Goal: Information Seeking & Learning: Learn about a topic

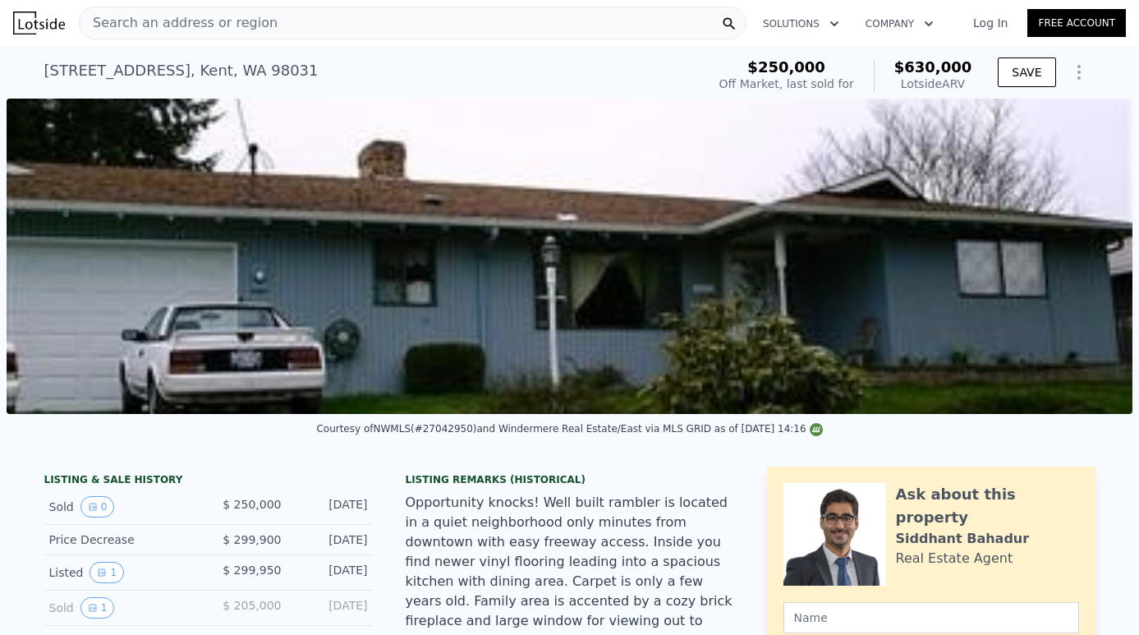
click at [338, 19] on div "Search an address or region" at bounding box center [413, 23] width 668 height 33
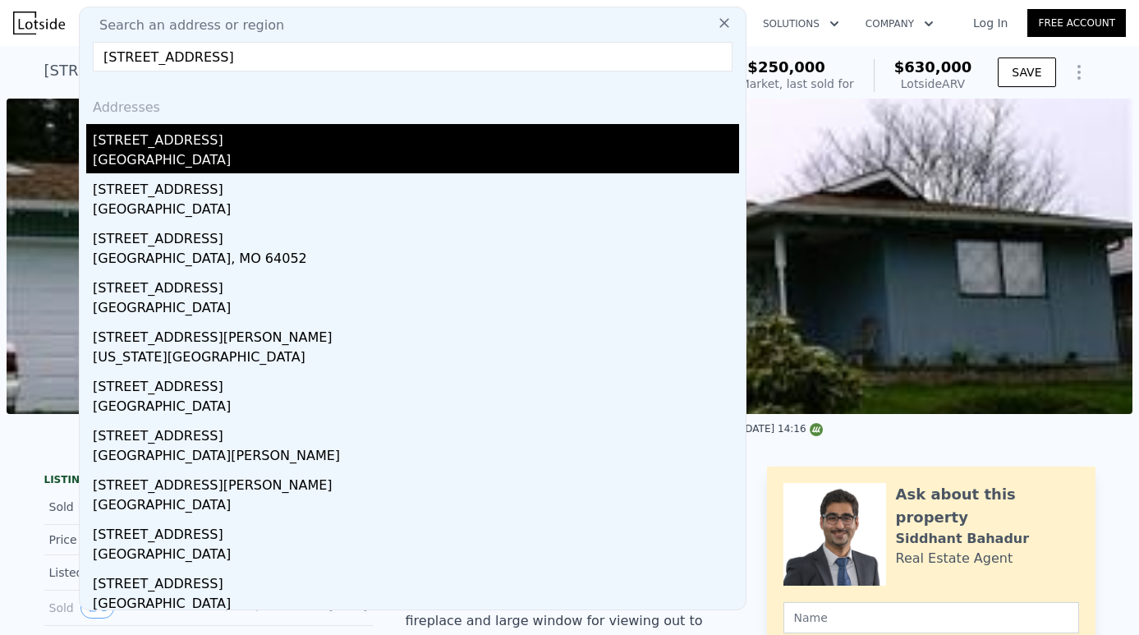
type input "[STREET_ADDRESS]"
click at [239, 147] on div "[STREET_ADDRESS]" at bounding box center [416, 137] width 646 height 26
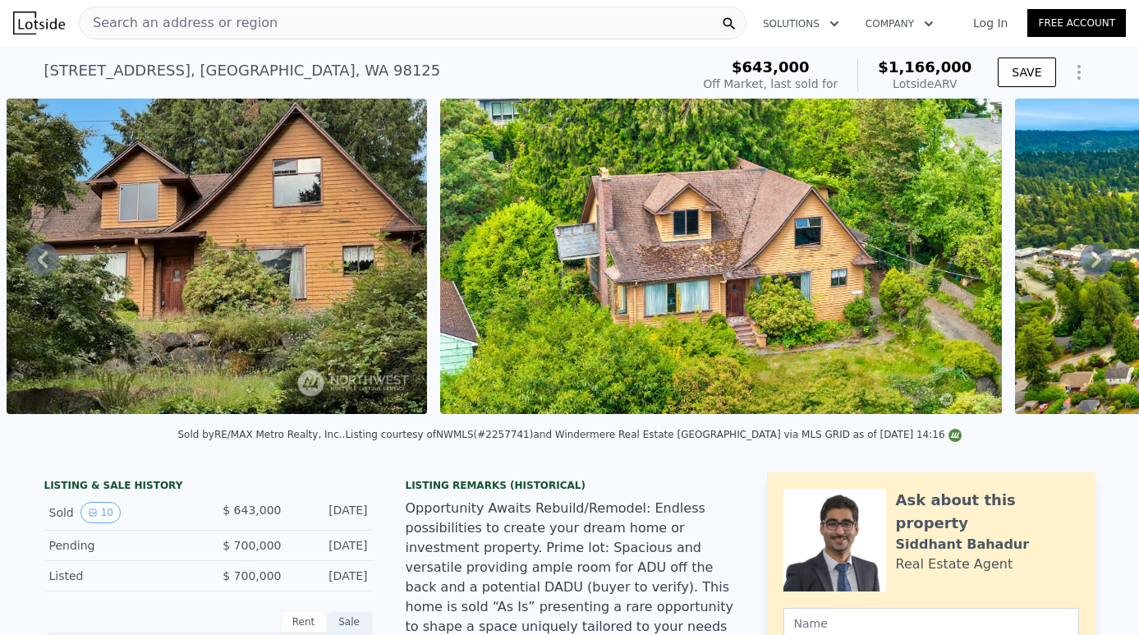
click at [459, 33] on div "Search an address or region" at bounding box center [413, 23] width 668 height 33
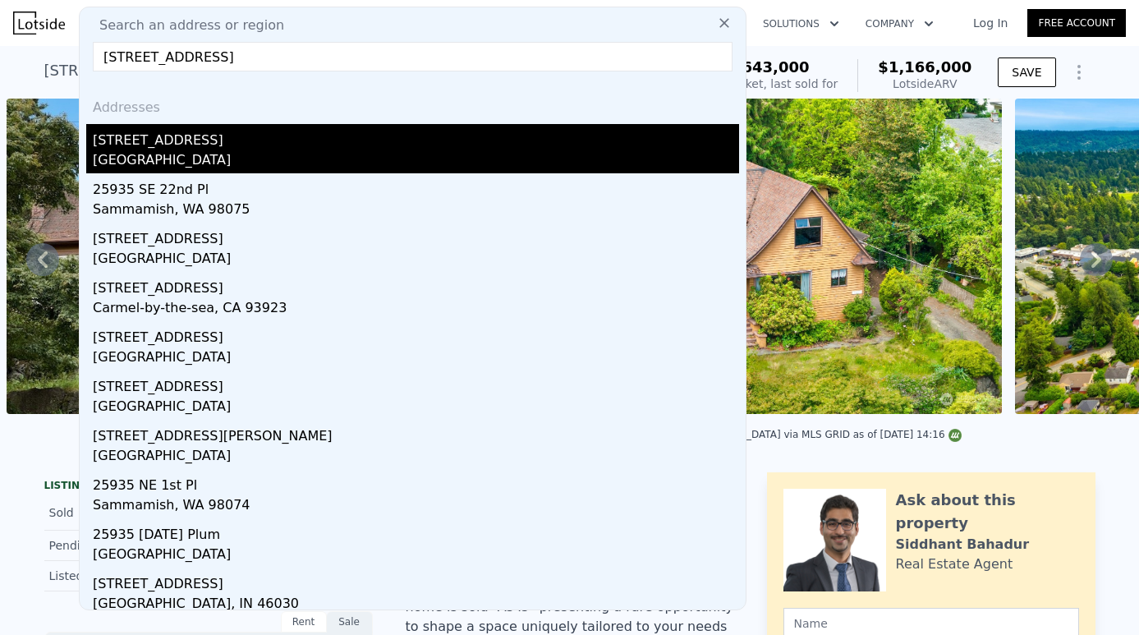
type input "[STREET_ADDRESS]"
click at [198, 145] on div "[STREET_ADDRESS]" at bounding box center [416, 137] width 646 height 26
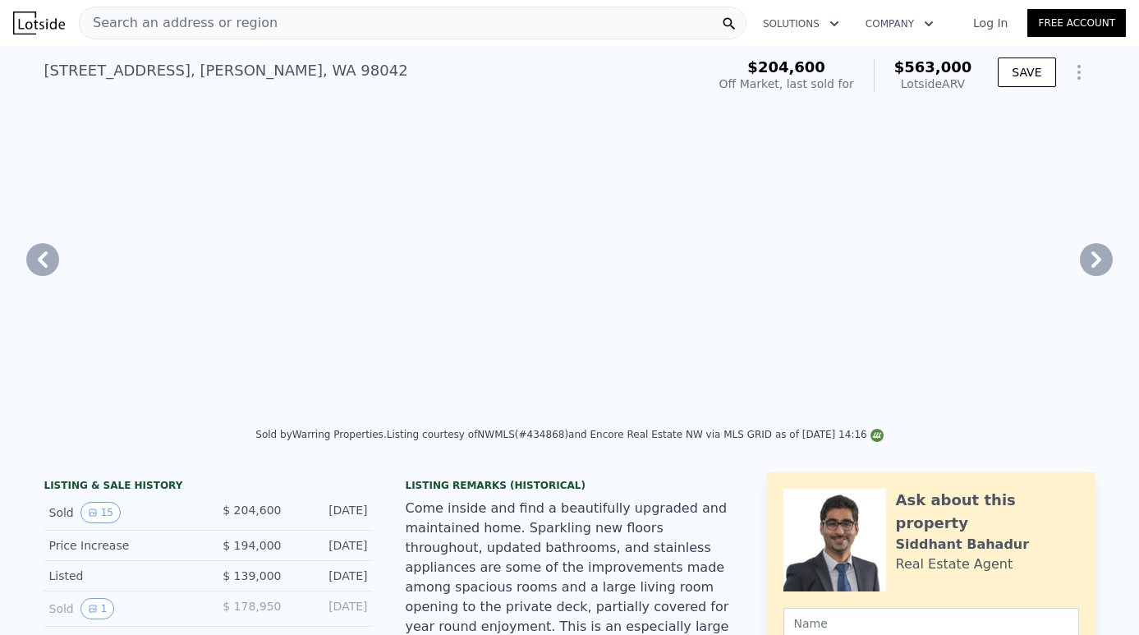
type input "$ 563,000"
type input "4"
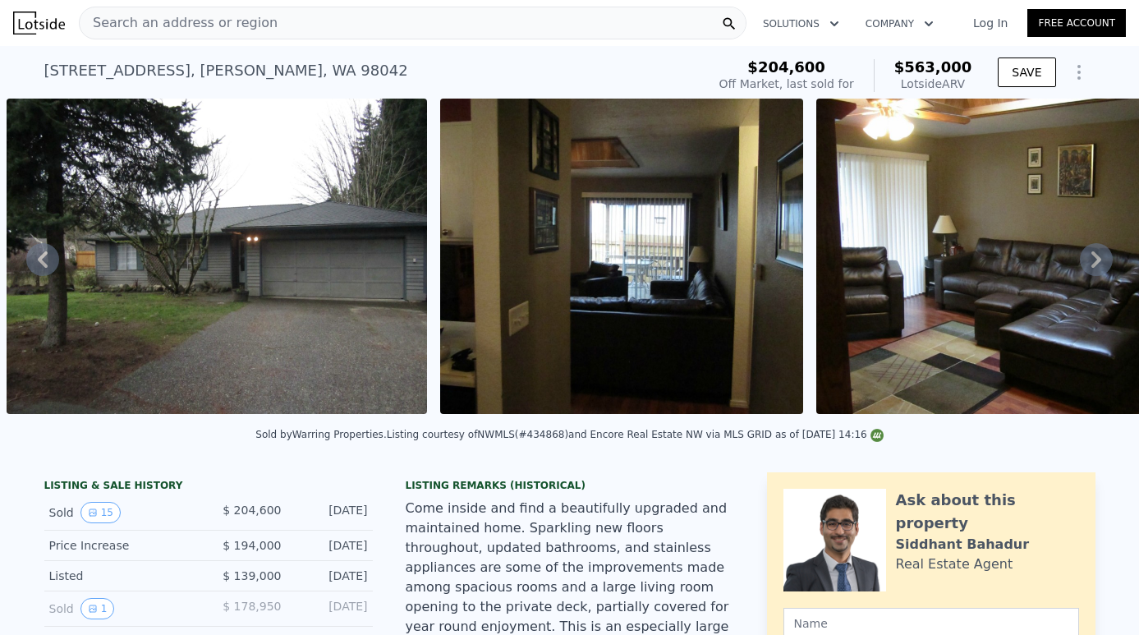
type input "2"
type input "1.5"
type input "2"
type input "1020"
type input "1560"
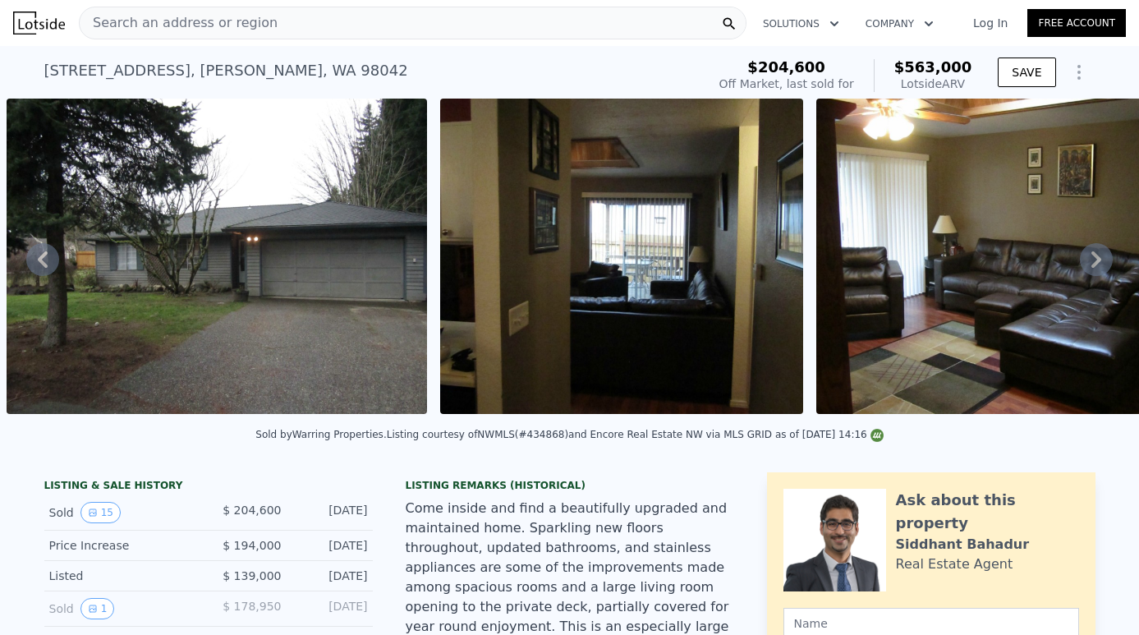
type input "4875"
type input "9763"
type input "$ 304,346"
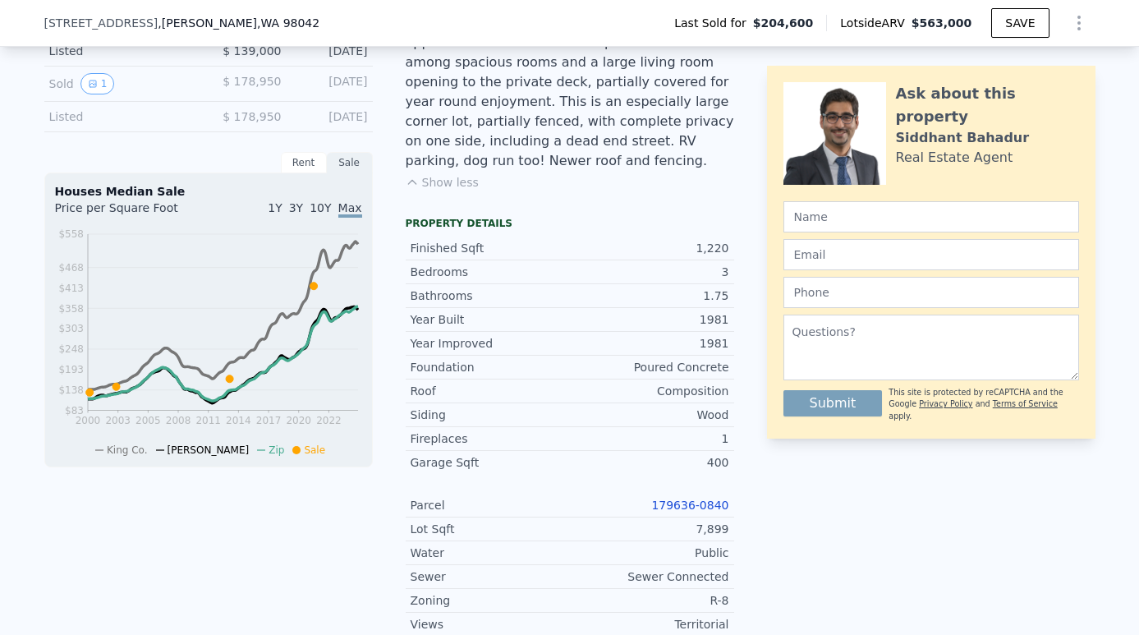
scroll to position [531, 0]
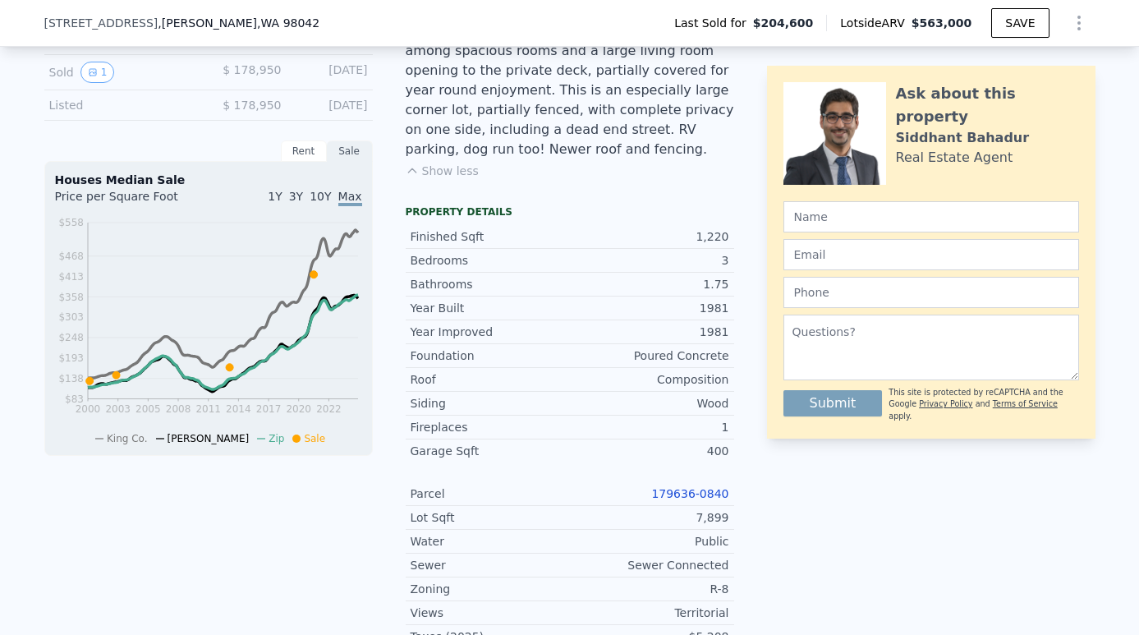
click at [683, 487] on link "179636-0840" at bounding box center [689, 493] width 77 height 13
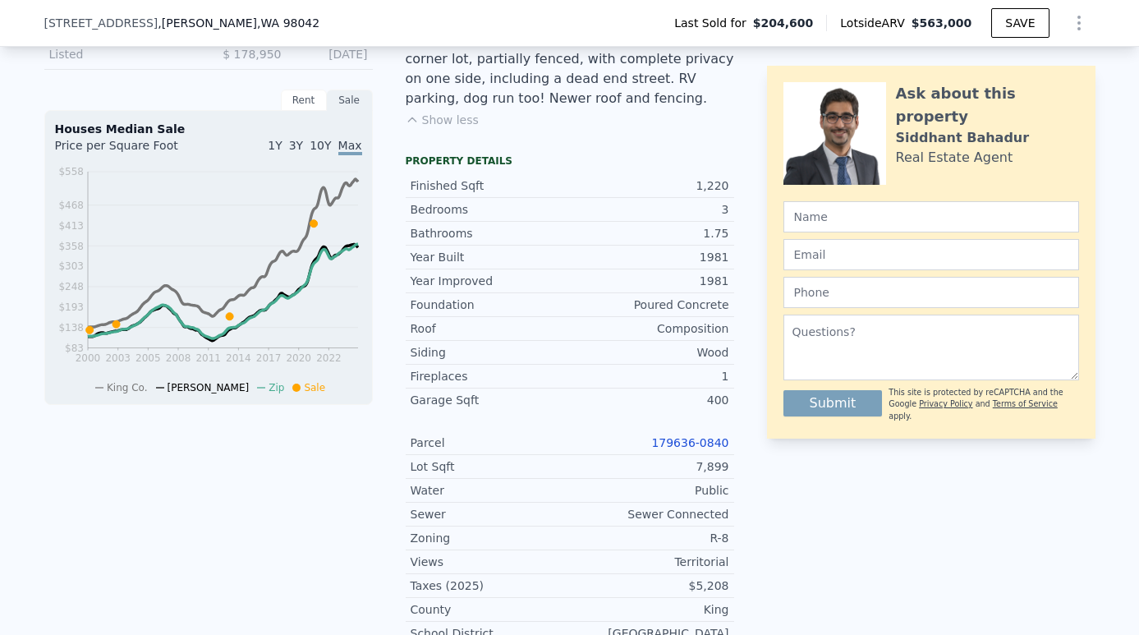
scroll to position [588, 0]
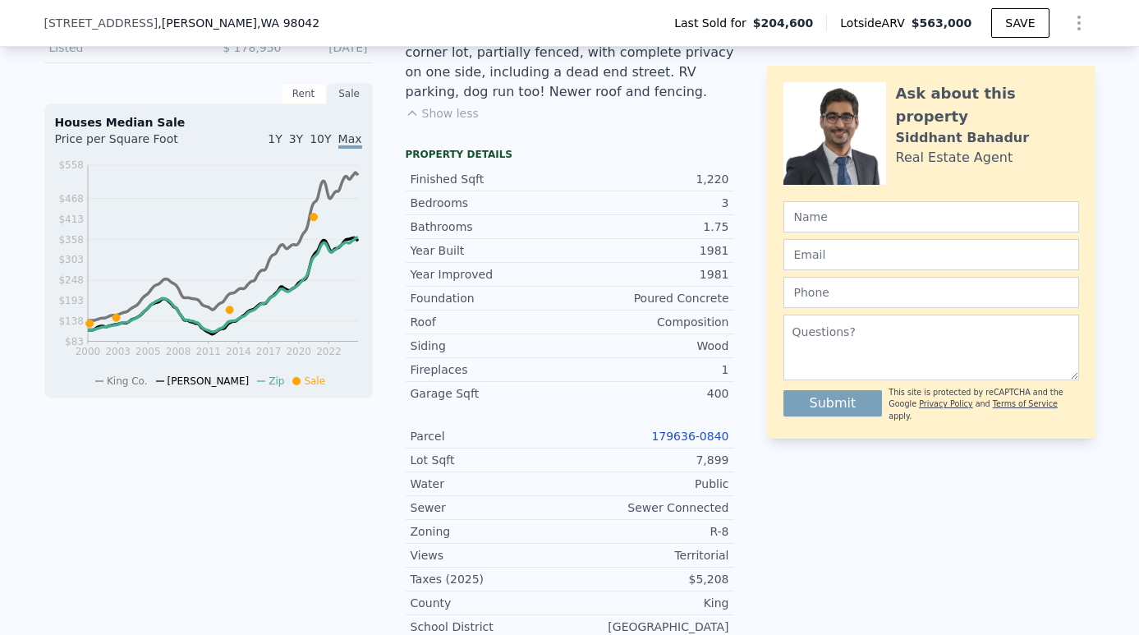
click at [691, 430] on link "179636-0840" at bounding box center [689, 436] width 77 height 13
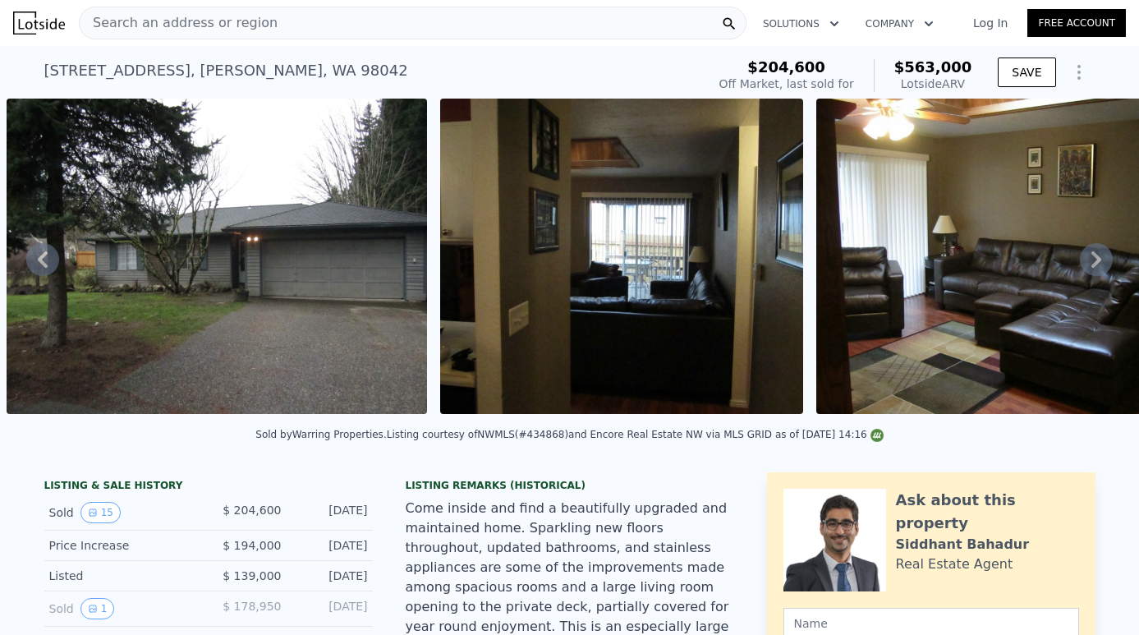
scroll to position [0, 0]
